Goal: Participate in discussion

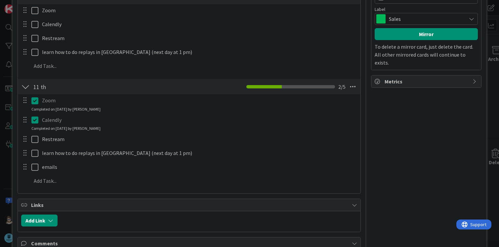
scroll to position [231, 0]
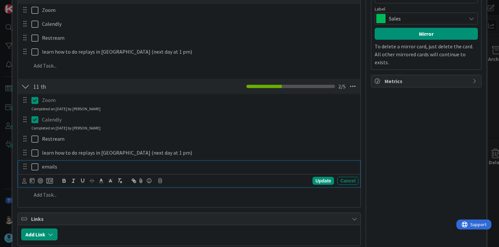
click at [34, 167] on icon at bounding box center [34, 167] width 7 height 8
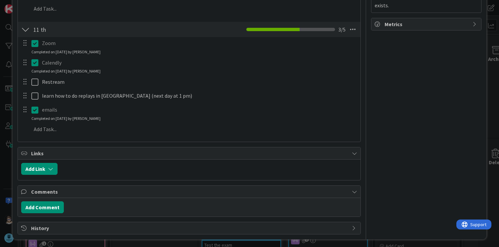
scroll to position [289, 0]
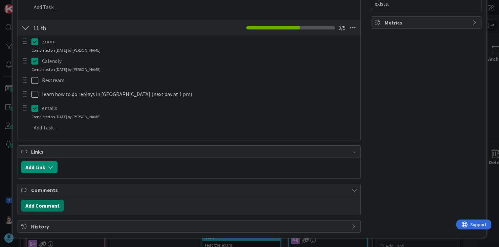
click at [40, 208] on button "Add Comment" at bounding box center [42, 205] width 43 height 12
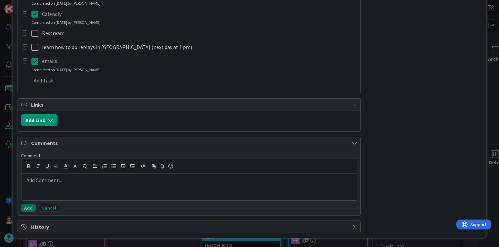
scroll to position [336, 0]
click at [121, 188] on div at bounding box center [188, 186] width 335 height 26
click at [27, 207] on button "Add" at bounding box center [28, 207] width 15 height 8
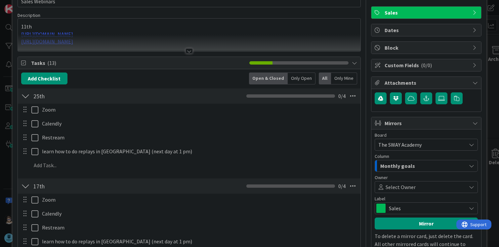
scroll to position [0, 0]
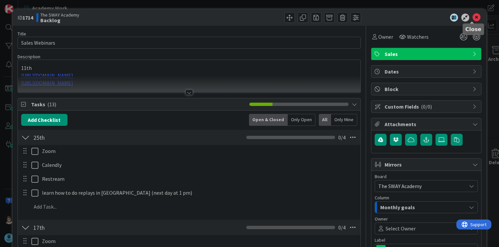
click at [472, 16] on icon at bounding box center [476, 18] width 8 height 8
